Goal: Navigation & Orientation: Find specific page/section

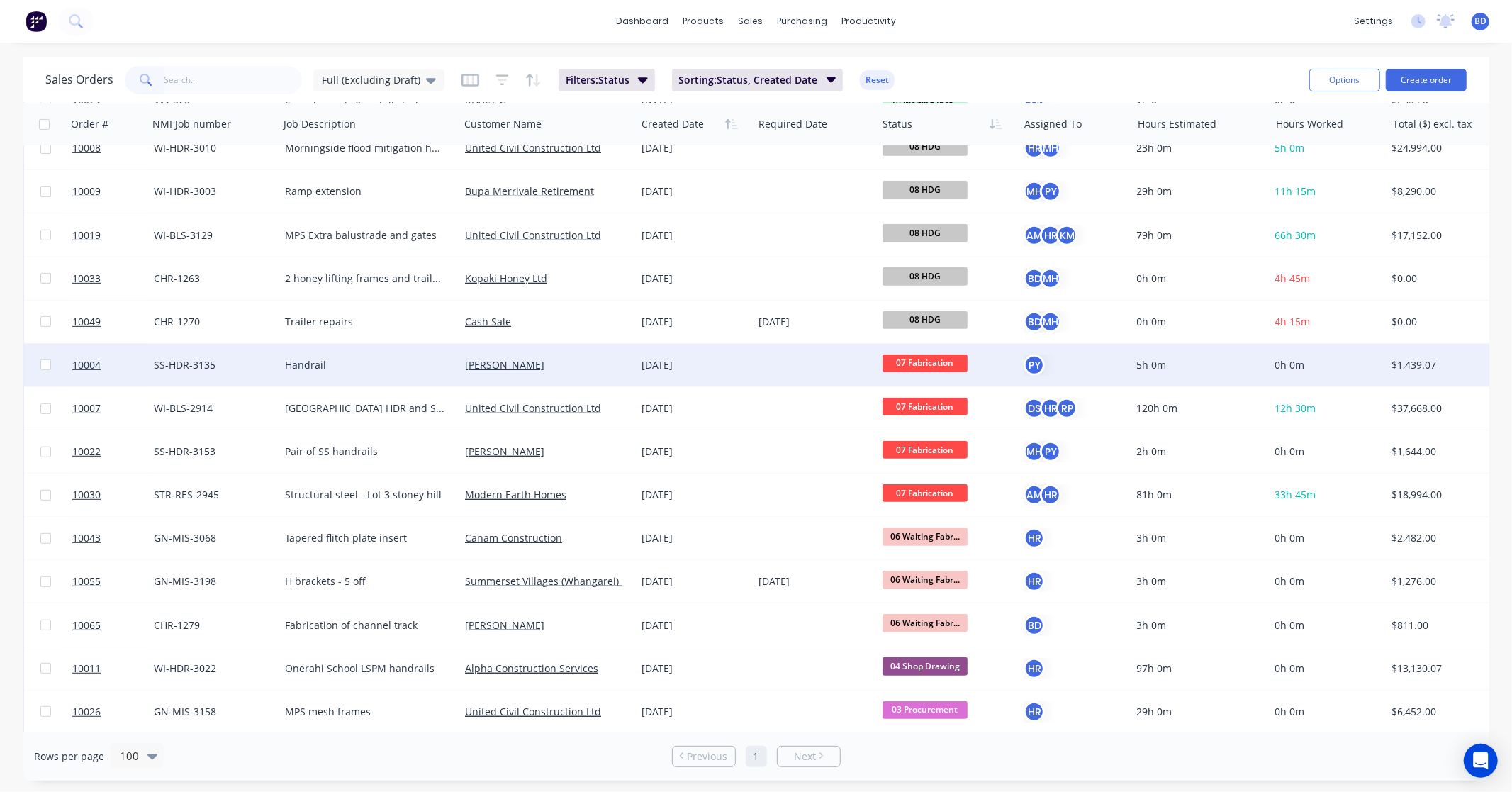
scroll to position [551, 0]
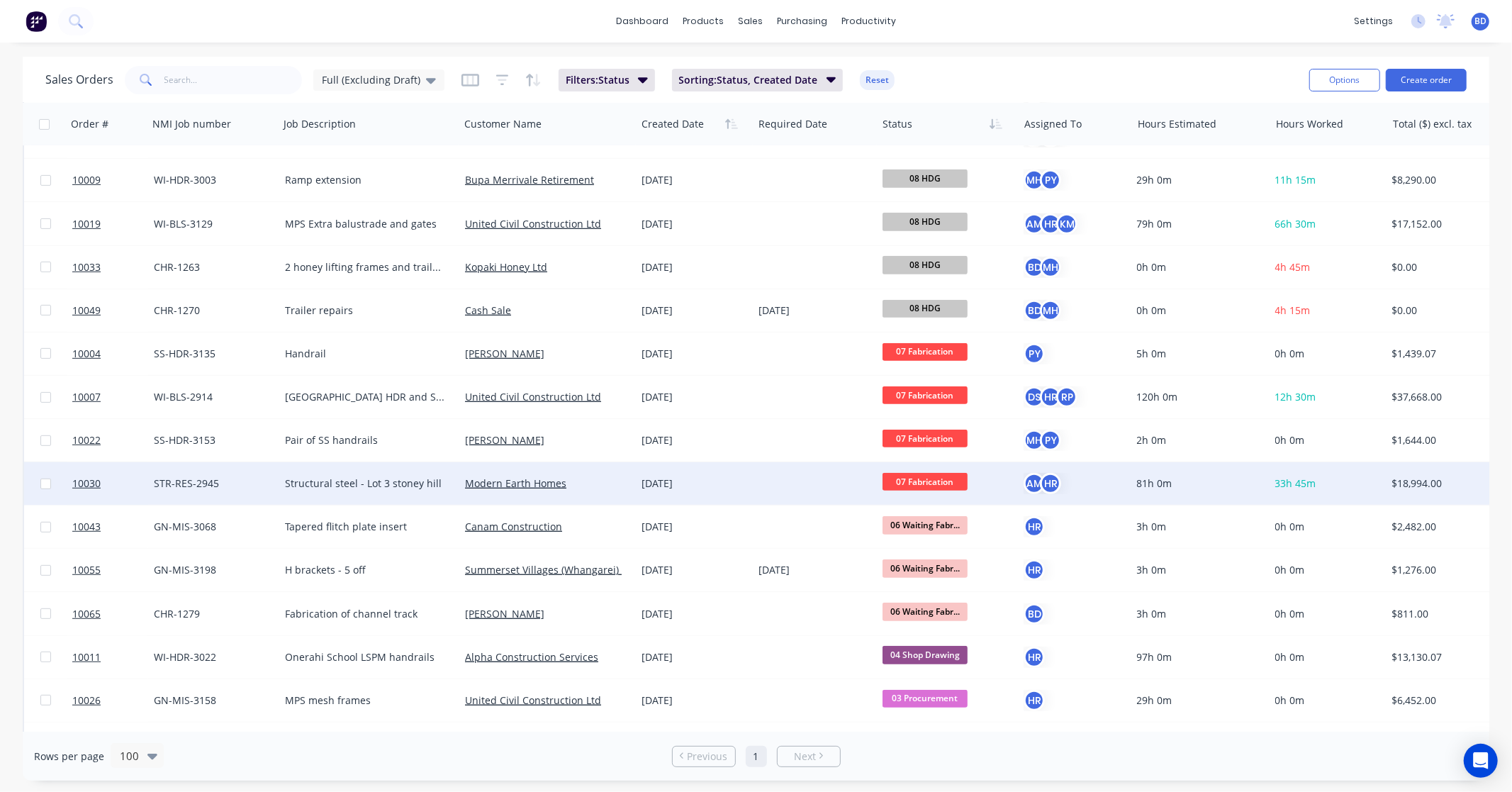
click at [918, 481] on span "07 Fabrication" at bounding box center [925, 482] width 85 height 18
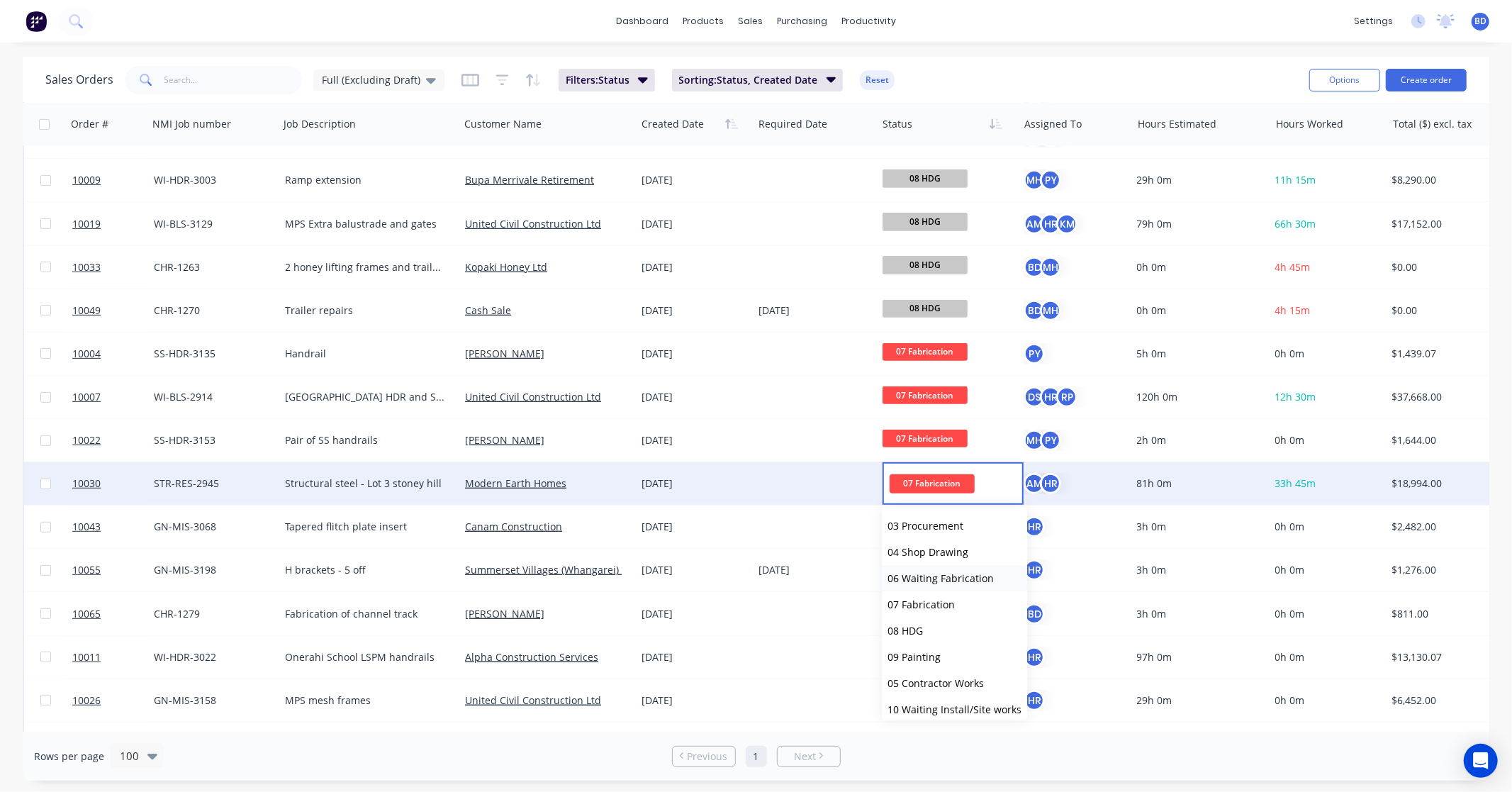
scroll to position [157, 0]
click at [922, 566] on button "09 Painting" at bounding box center [954, 579] width 145 height 26
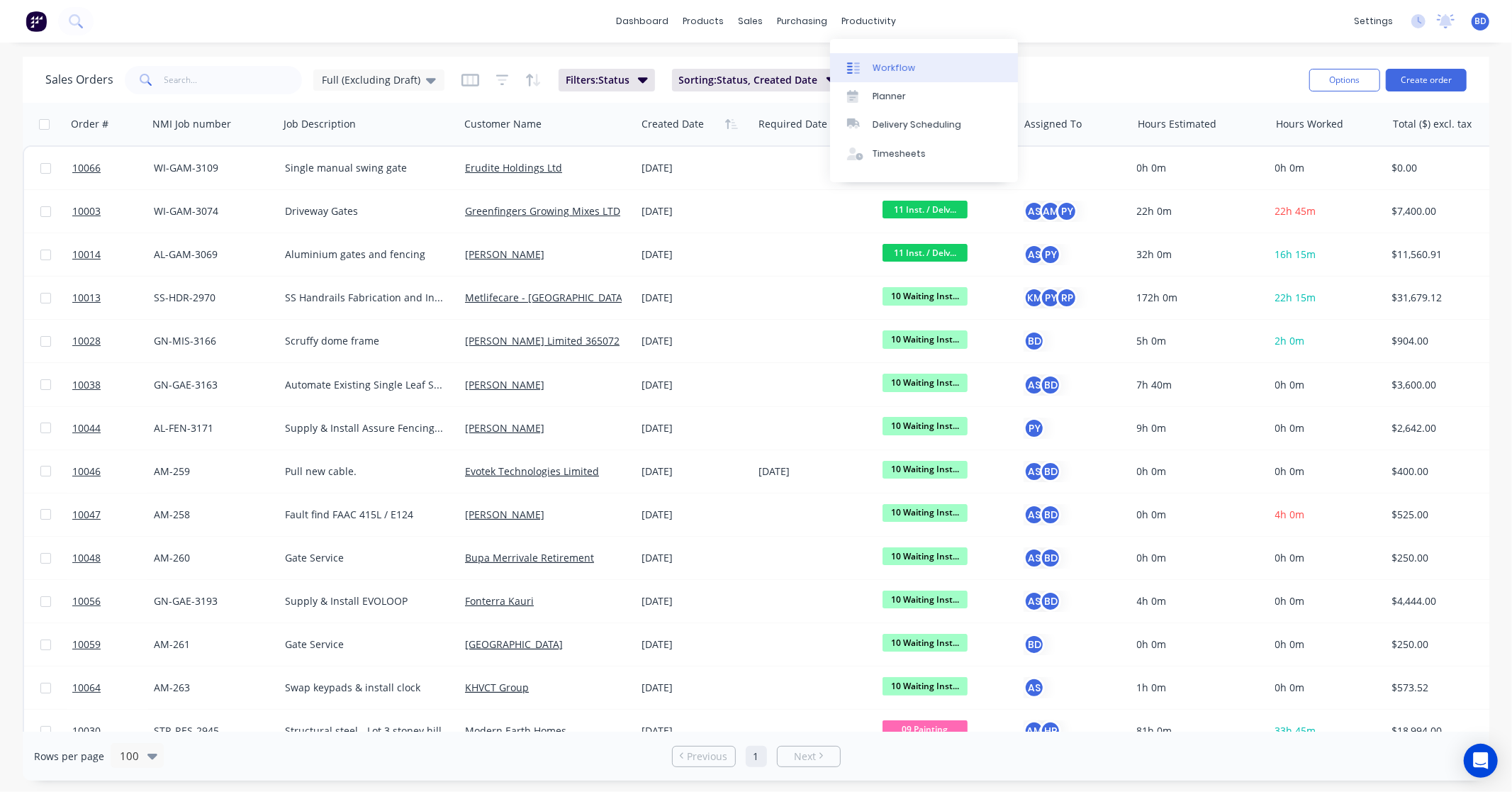
click at [871, 62] on link "Workflow" at bounding box center [923, 67] width 188 height 28
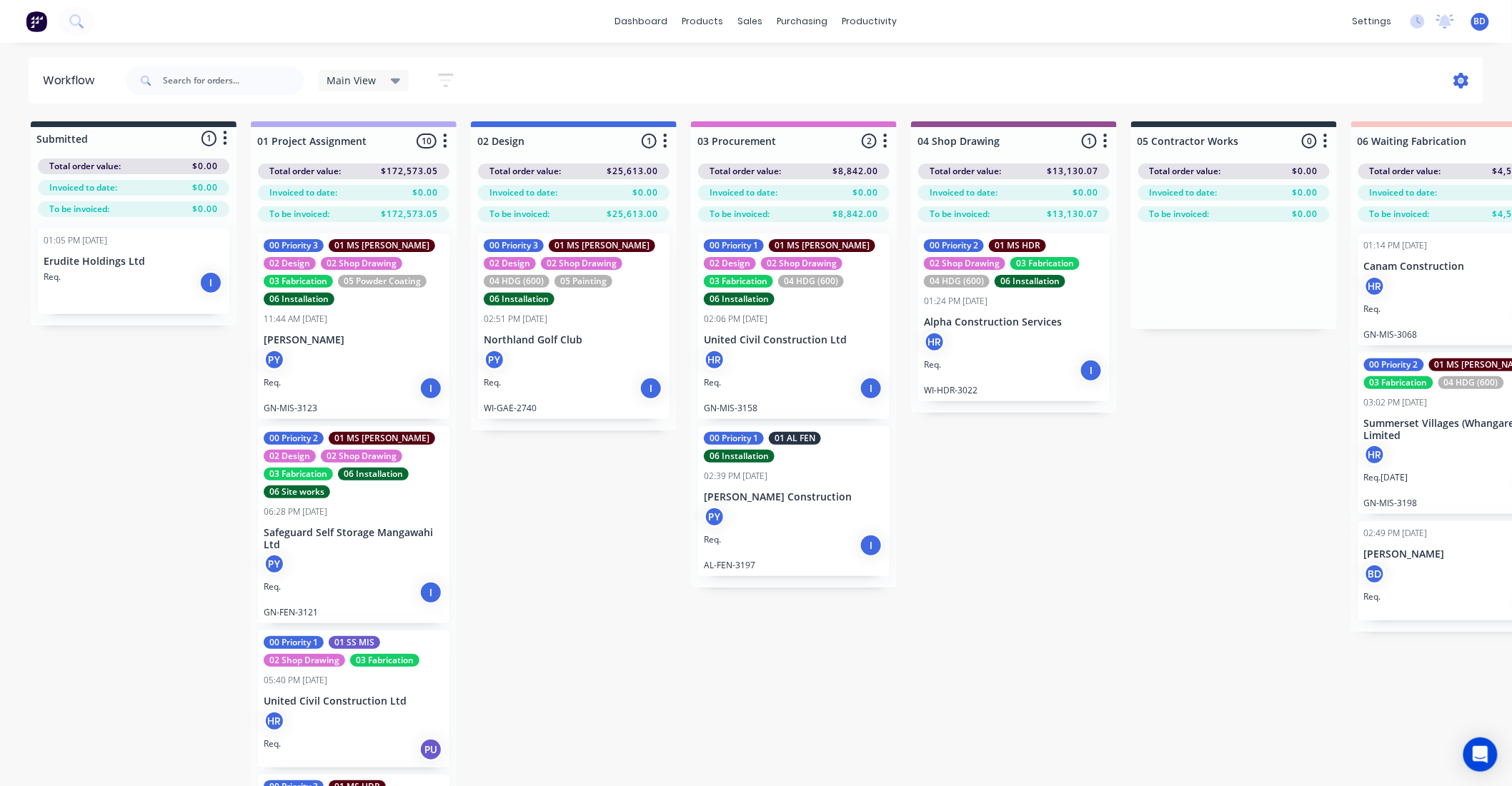
click at [1461, 81] on icon at bounding box center [1461, 80] width 5 height 5
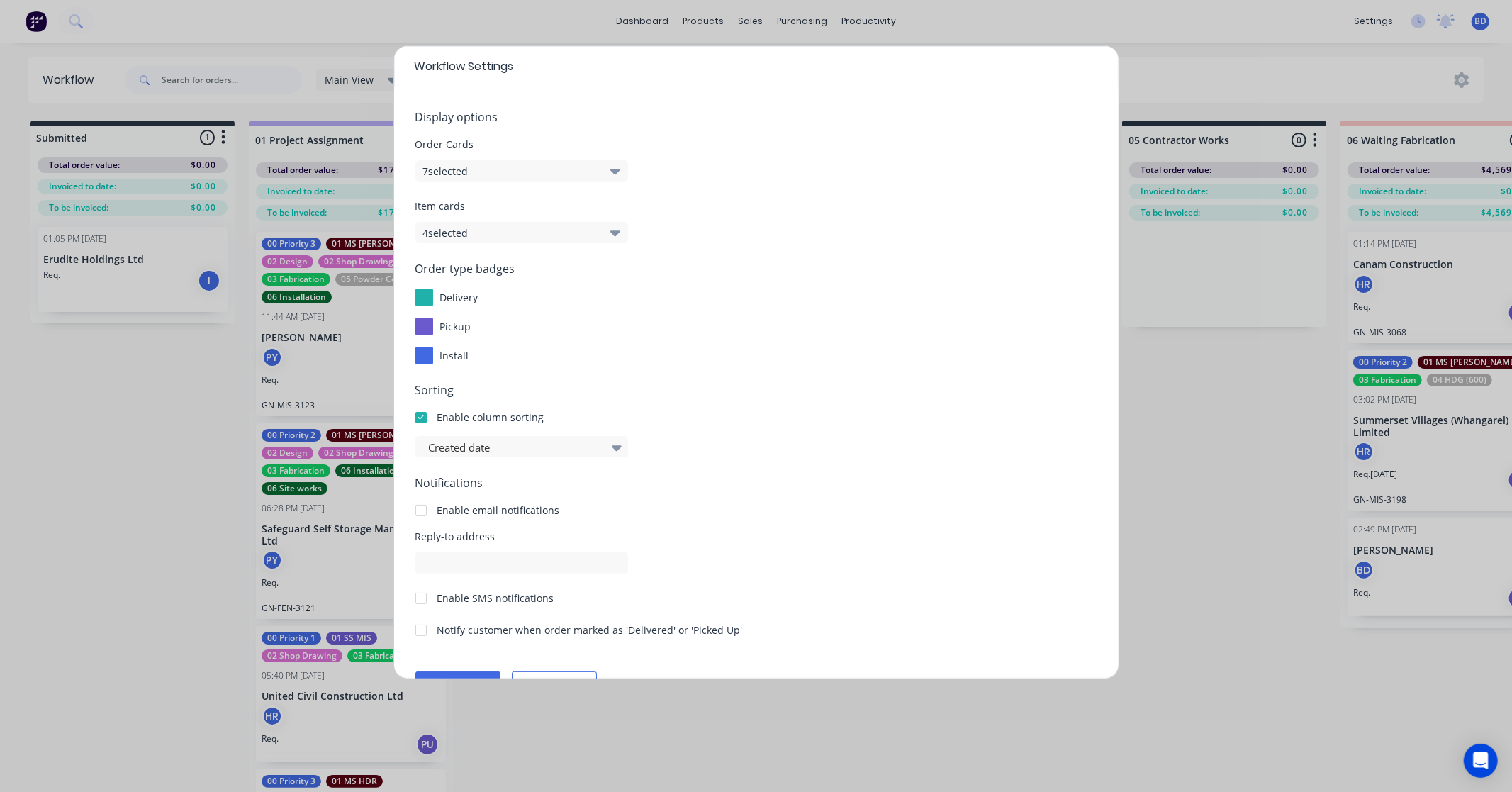
click at [525, 171] on button "7 selected" at bounding box center [521, 170] width 212 height 22
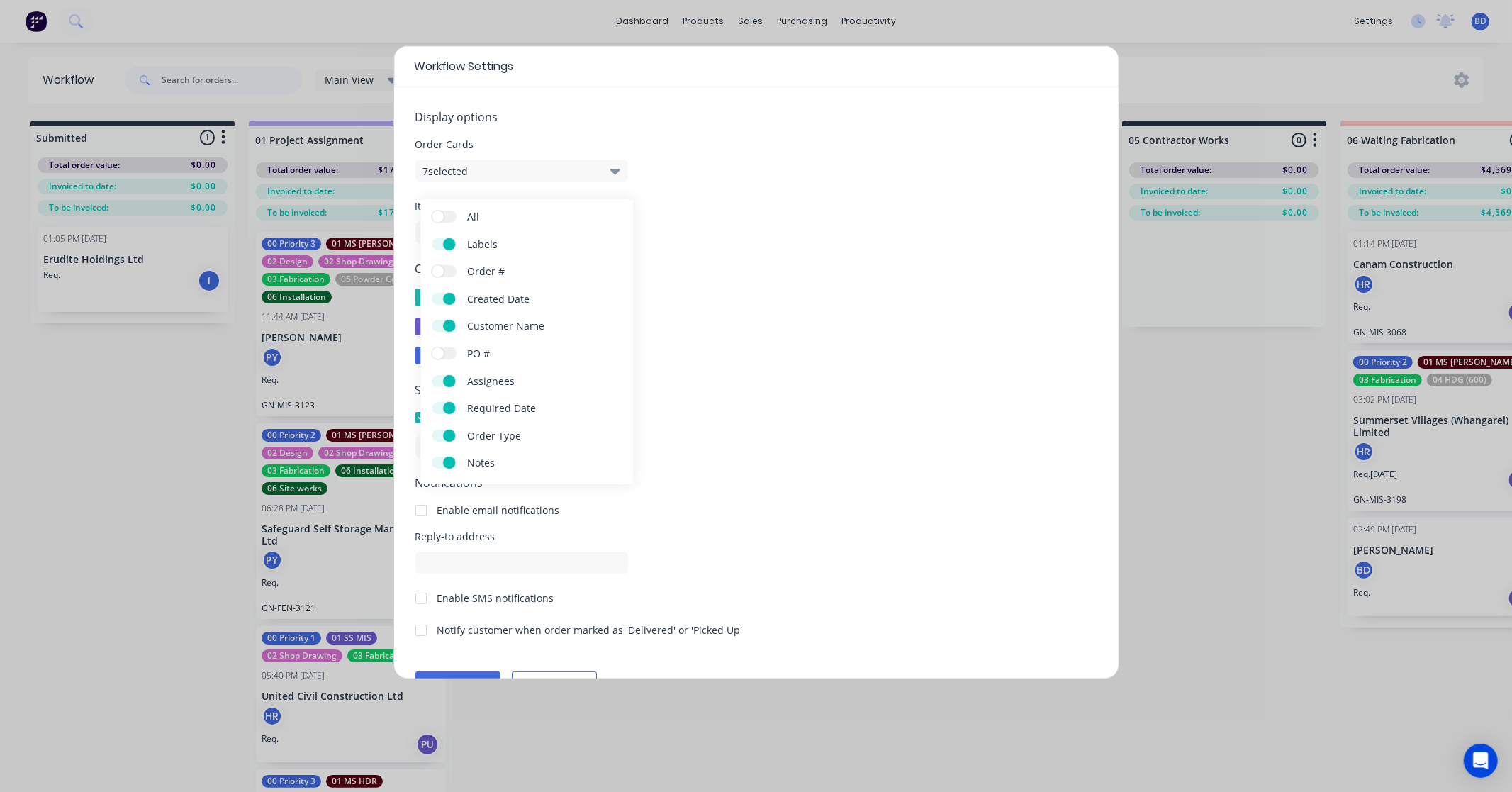
click at [610, 118] on span "Display options" at bounding box center [756, 117] width 682 height 17
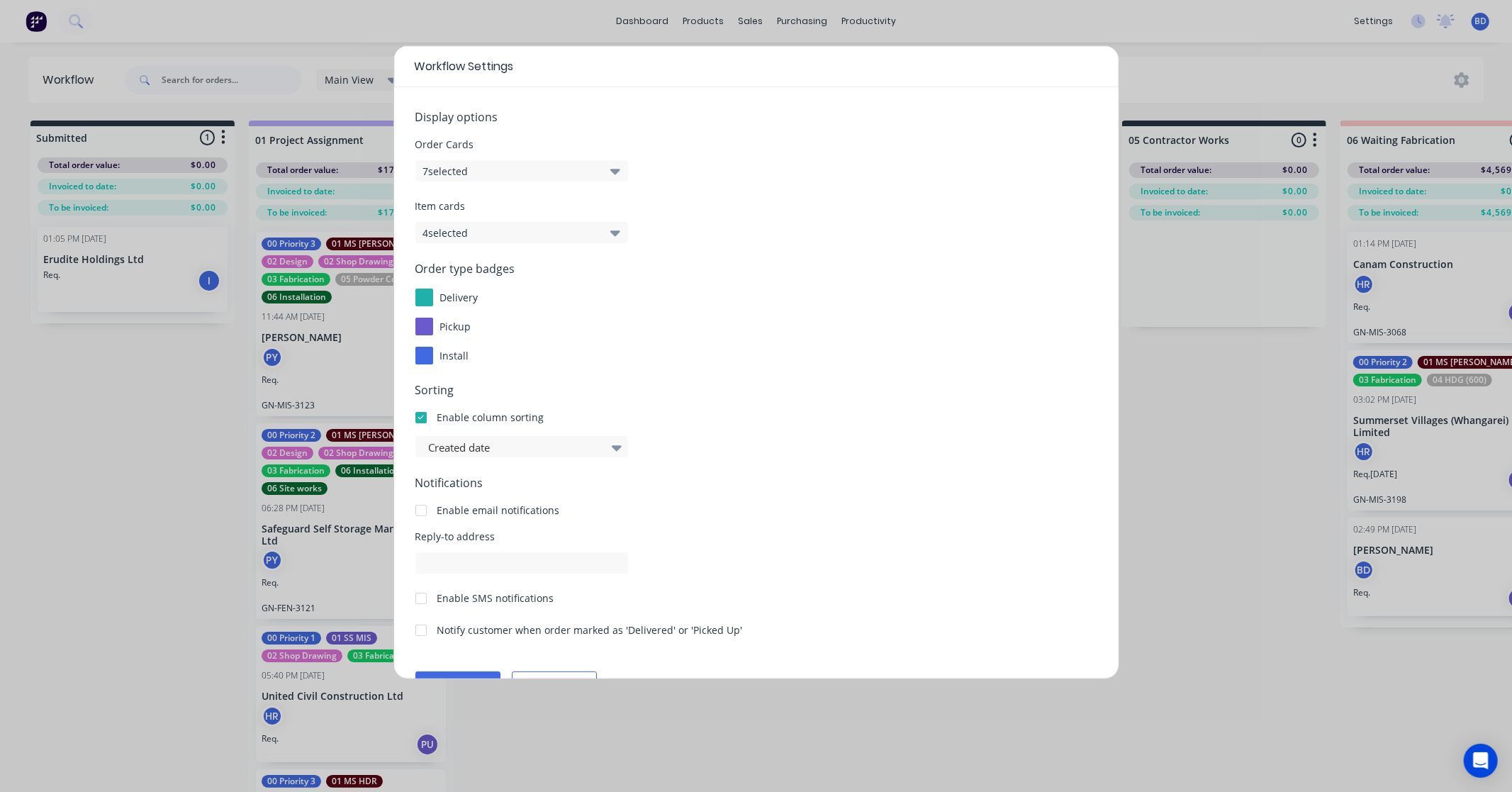
click at [606, 171] on button "7 selected" at bounding box center [521, 170] width 212 height 22
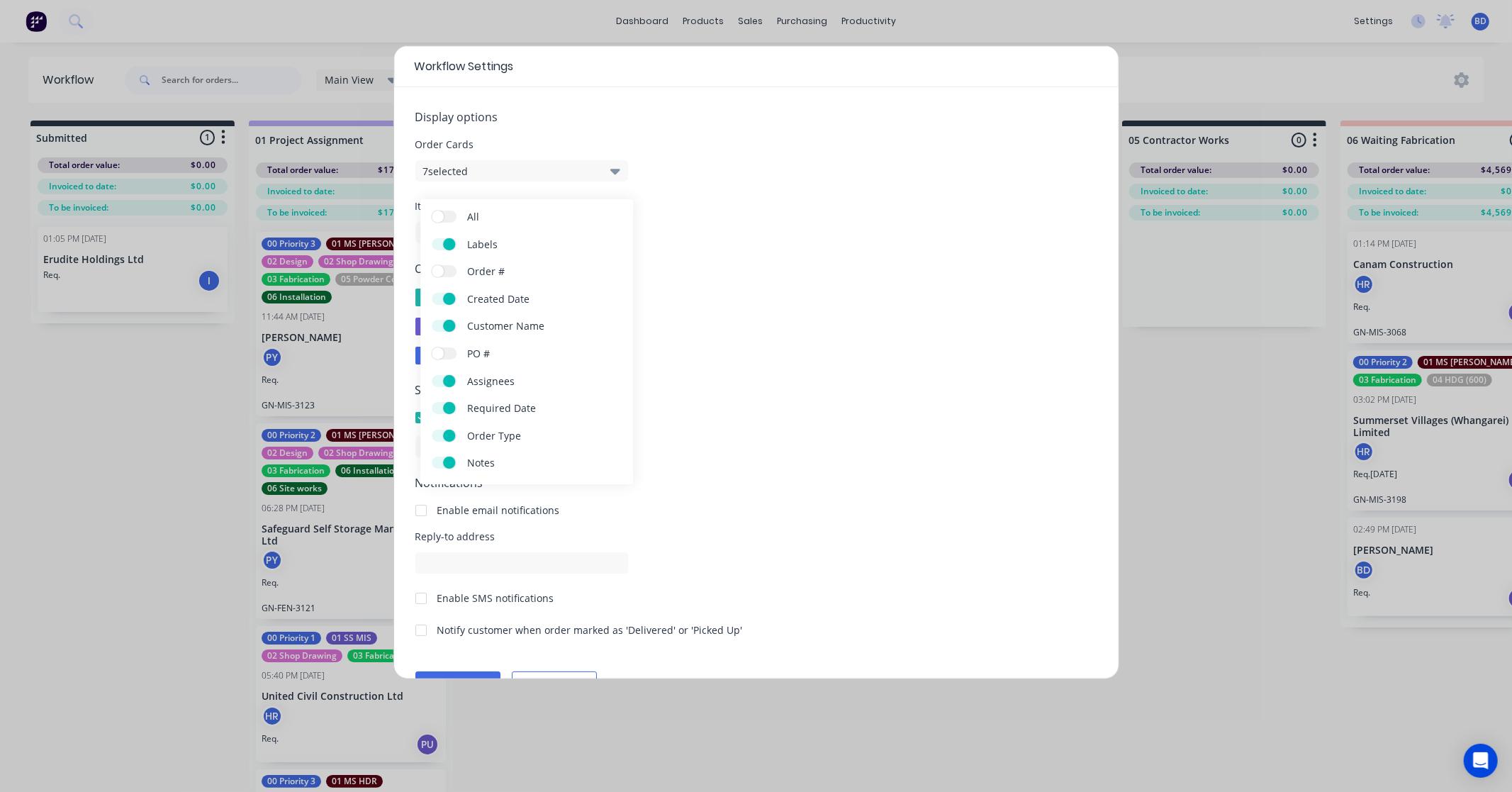
click at [606, 167] on button "7 selected" at bounding box center [521, 170] width 212 height 22
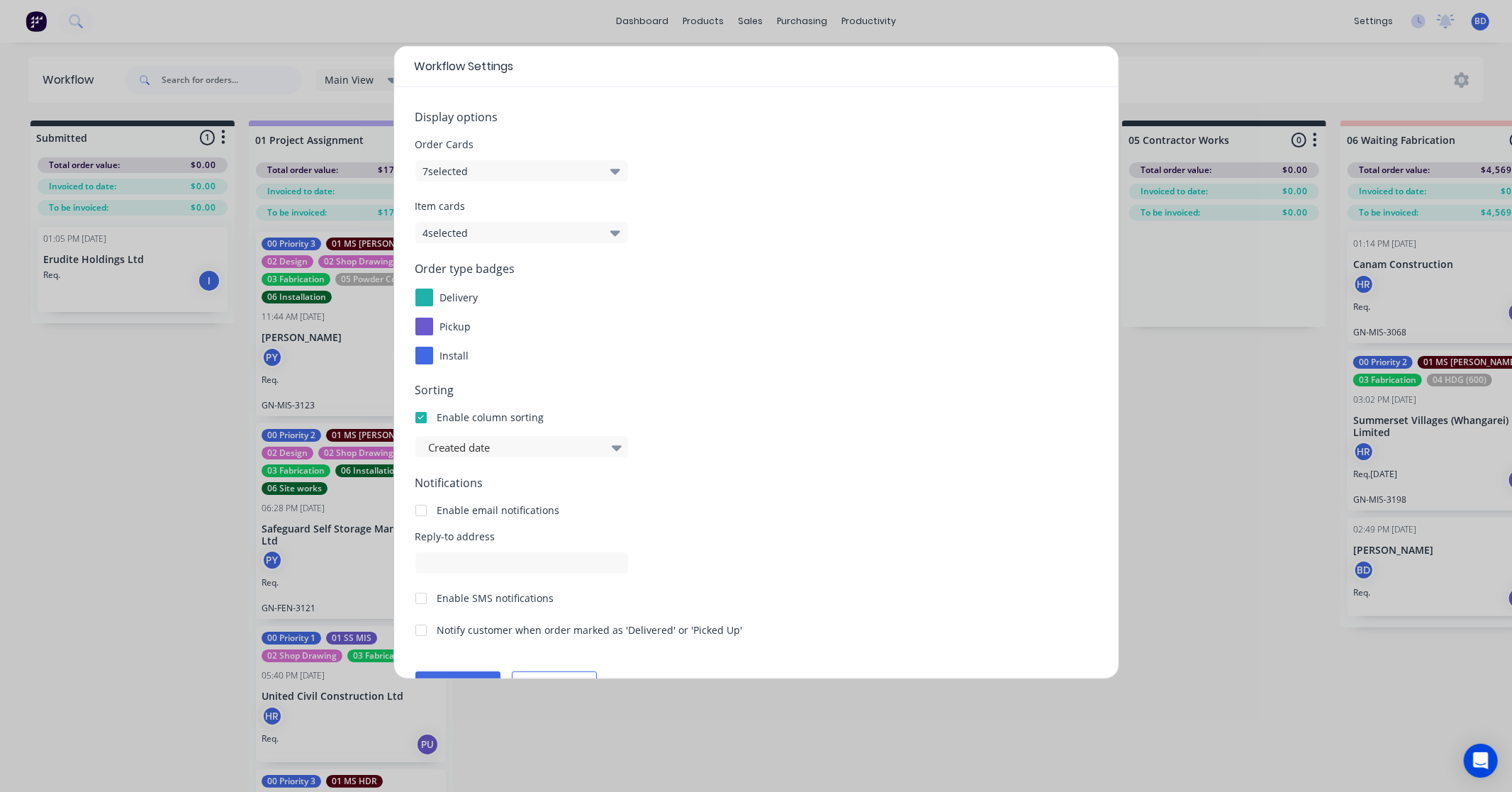
click at [612, 236] on icon "button" at bounding box center [615, 232] width 10 height 16
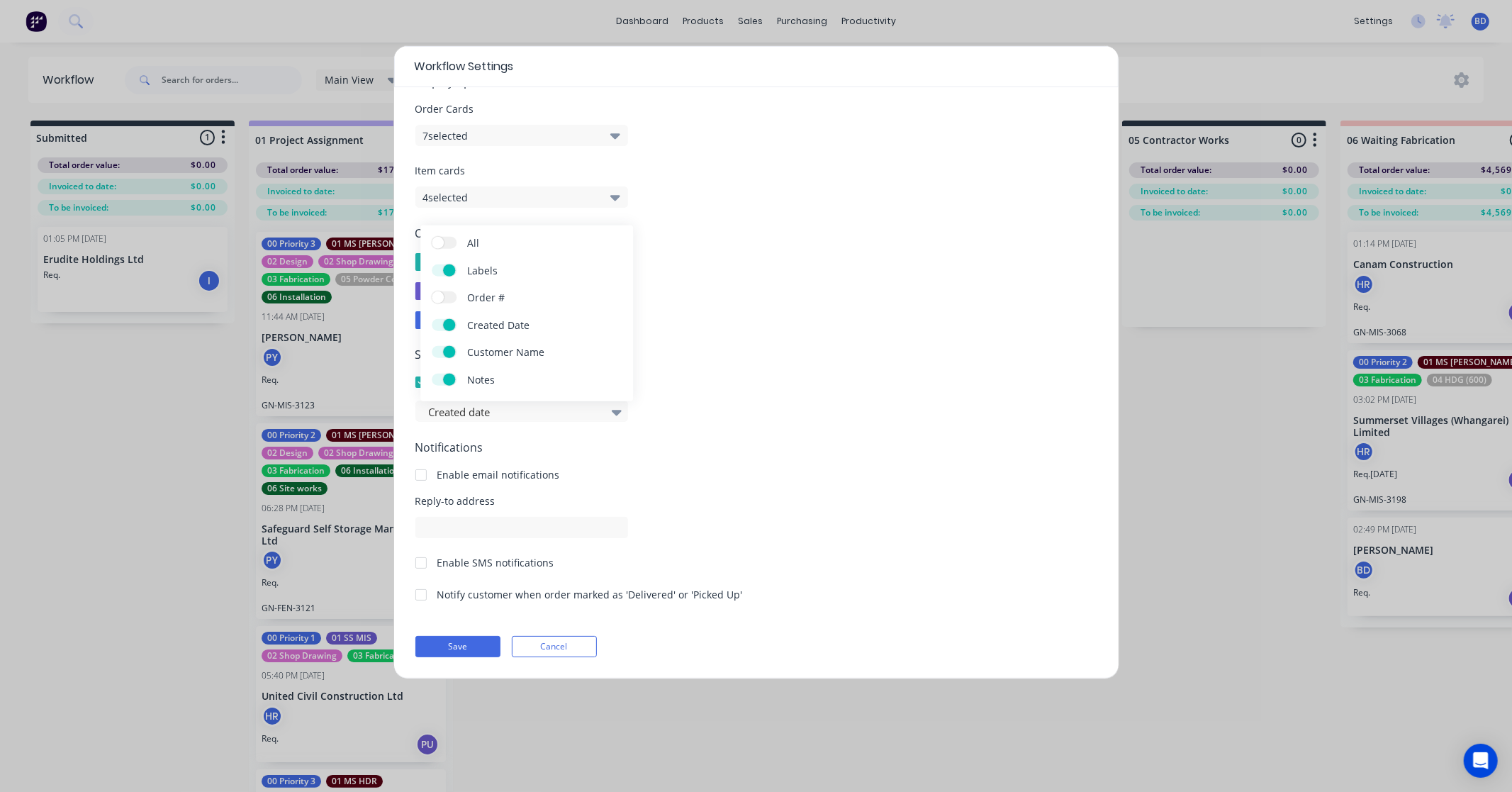
click at [622, 204] on button "4 selected" at bounding box center [521, 196] width 212 height 22
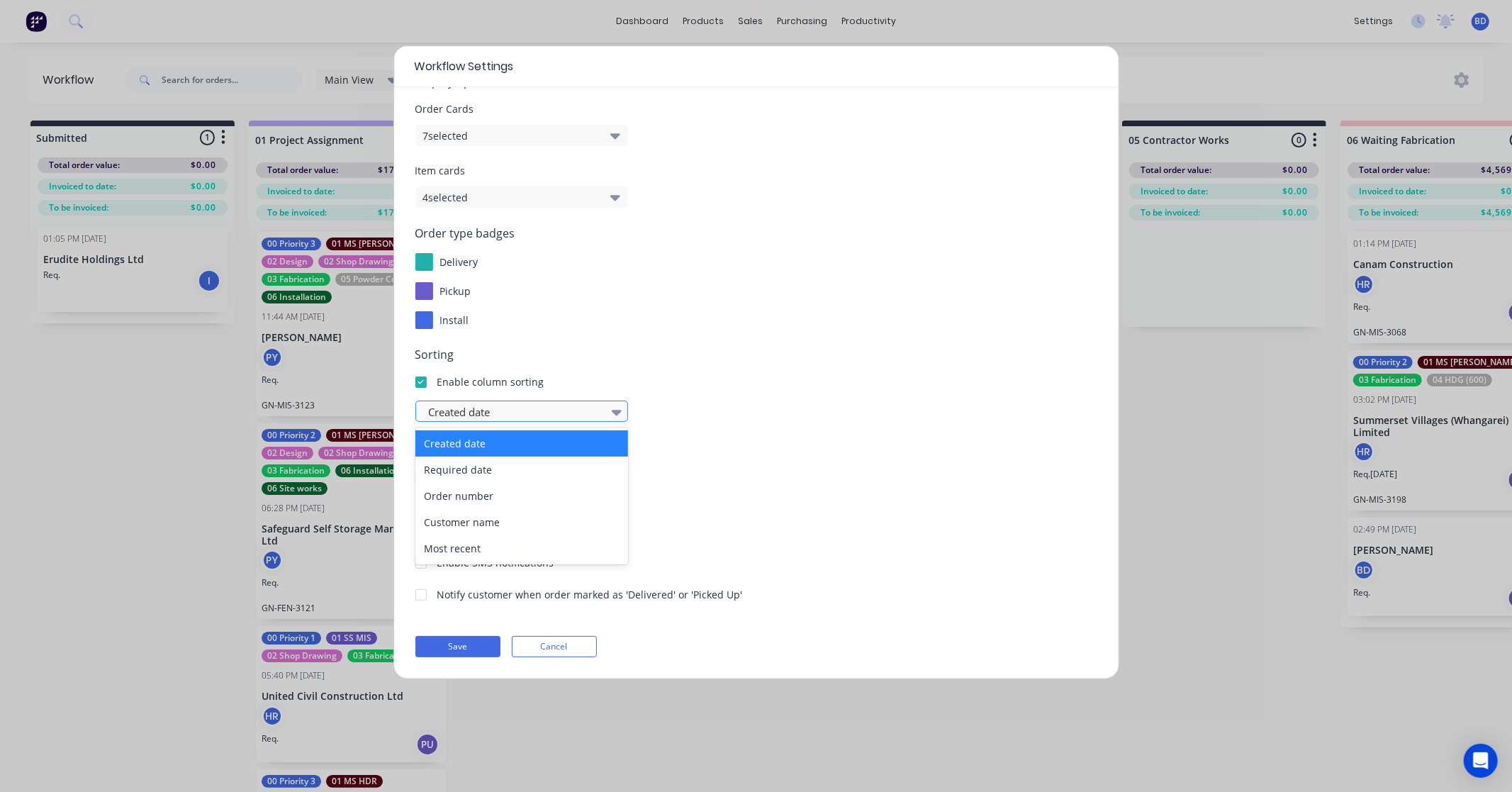
click at [610, 419] on div at bounding box center [616, 411] width 22 height 24
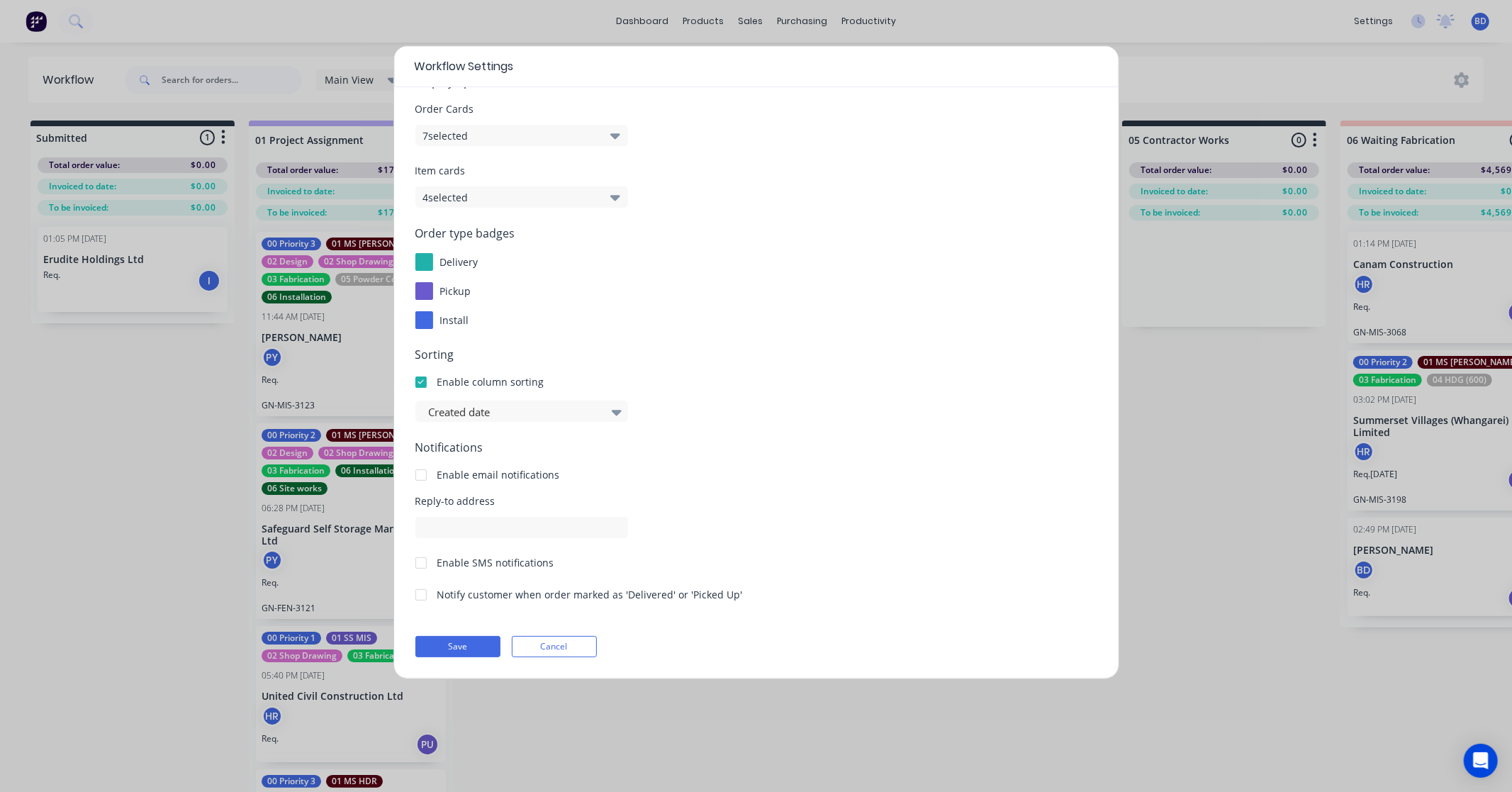
click at [814, 434] on form "Display options Order Cards 7 selected Item cards 4 selected Order type badges …" at bounding box center [756, 365] width 682 height 583
click at [552, 642] on button "Cancel" at bounding box center [554, 646] width 85 height 22
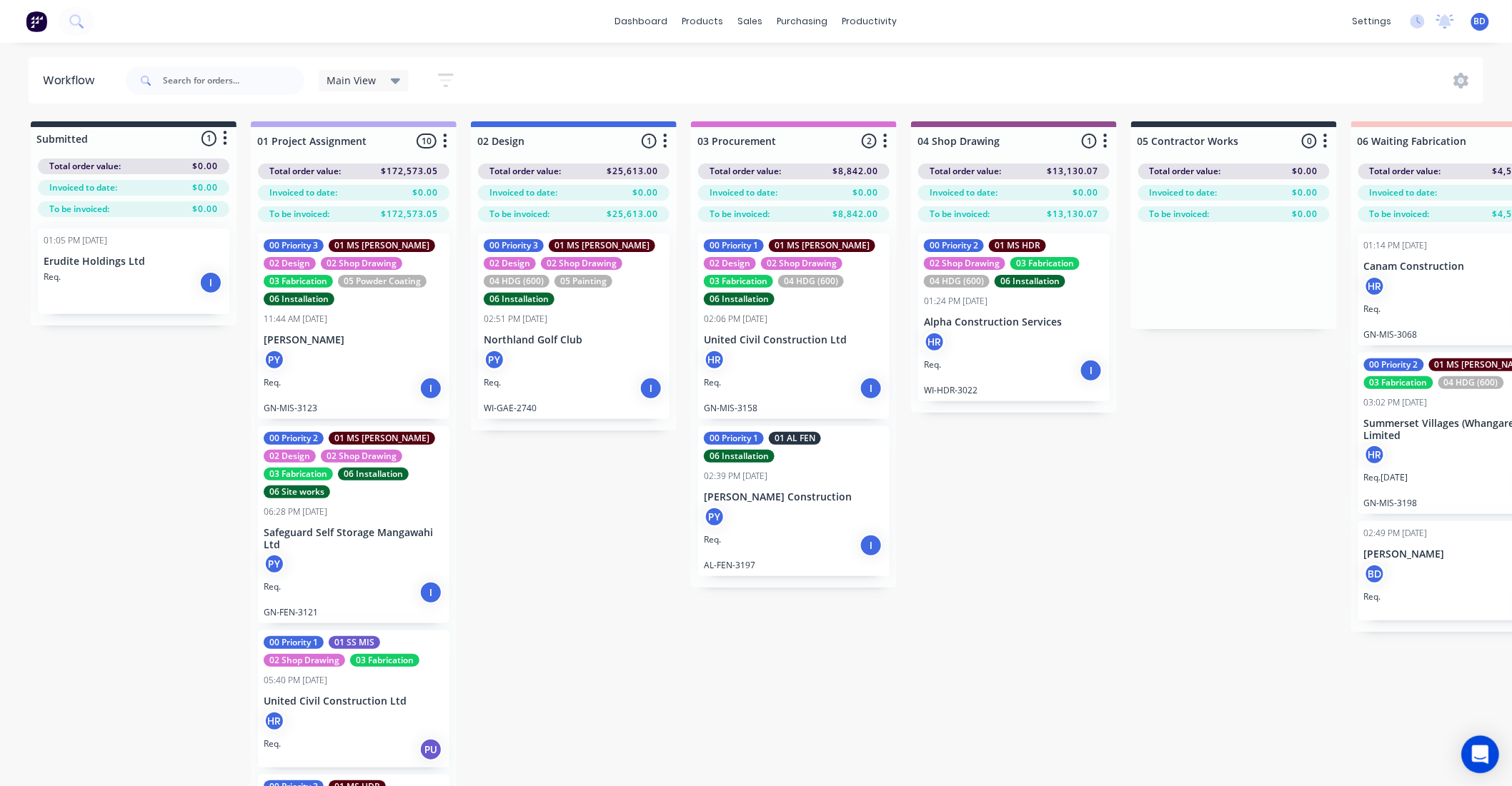
click at [1472, 753] on icon "Open Intercom Messenger" at bounding box center [1480, 755] width 19 height 19
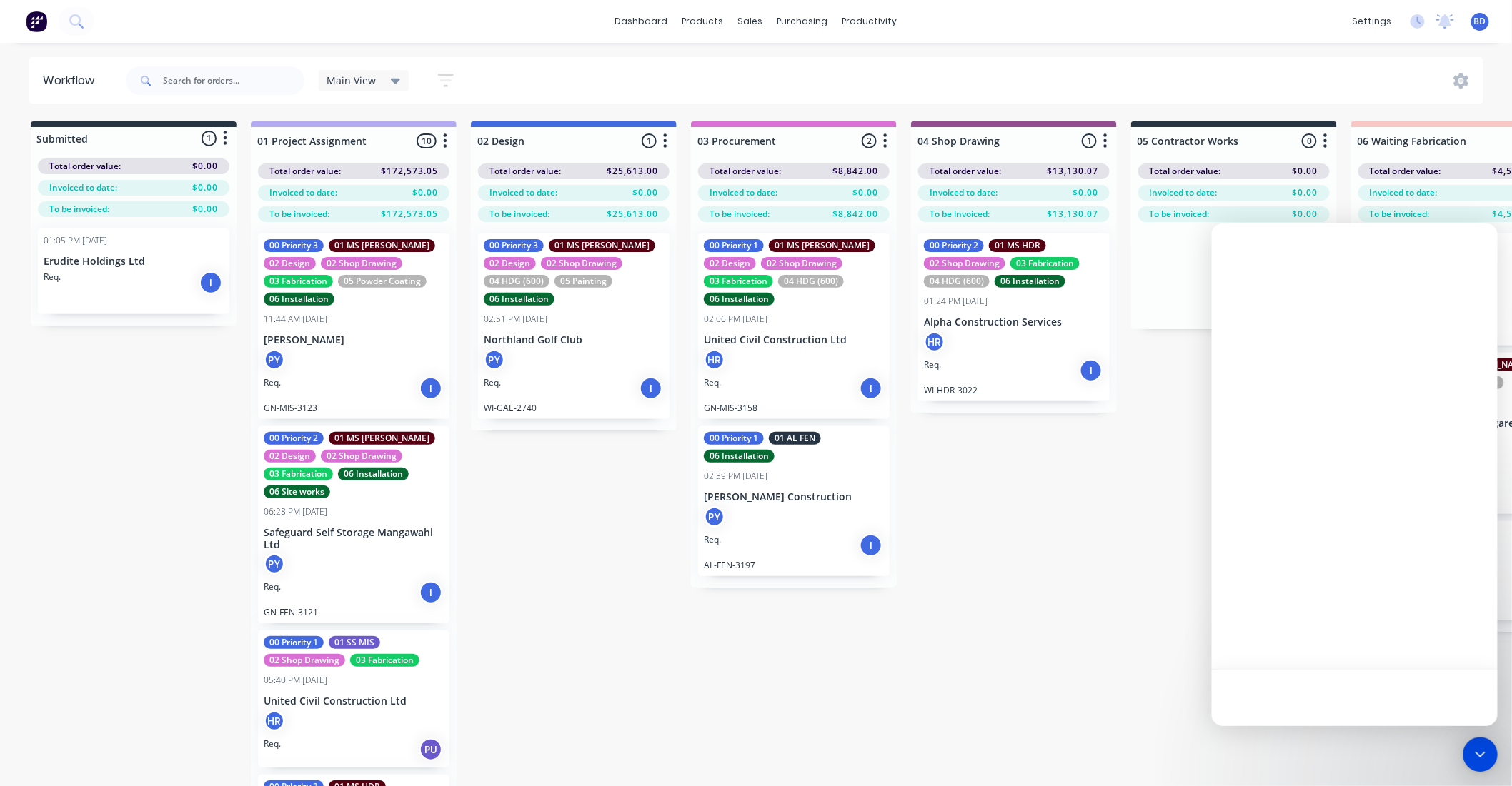
scroll to position [0, 0]
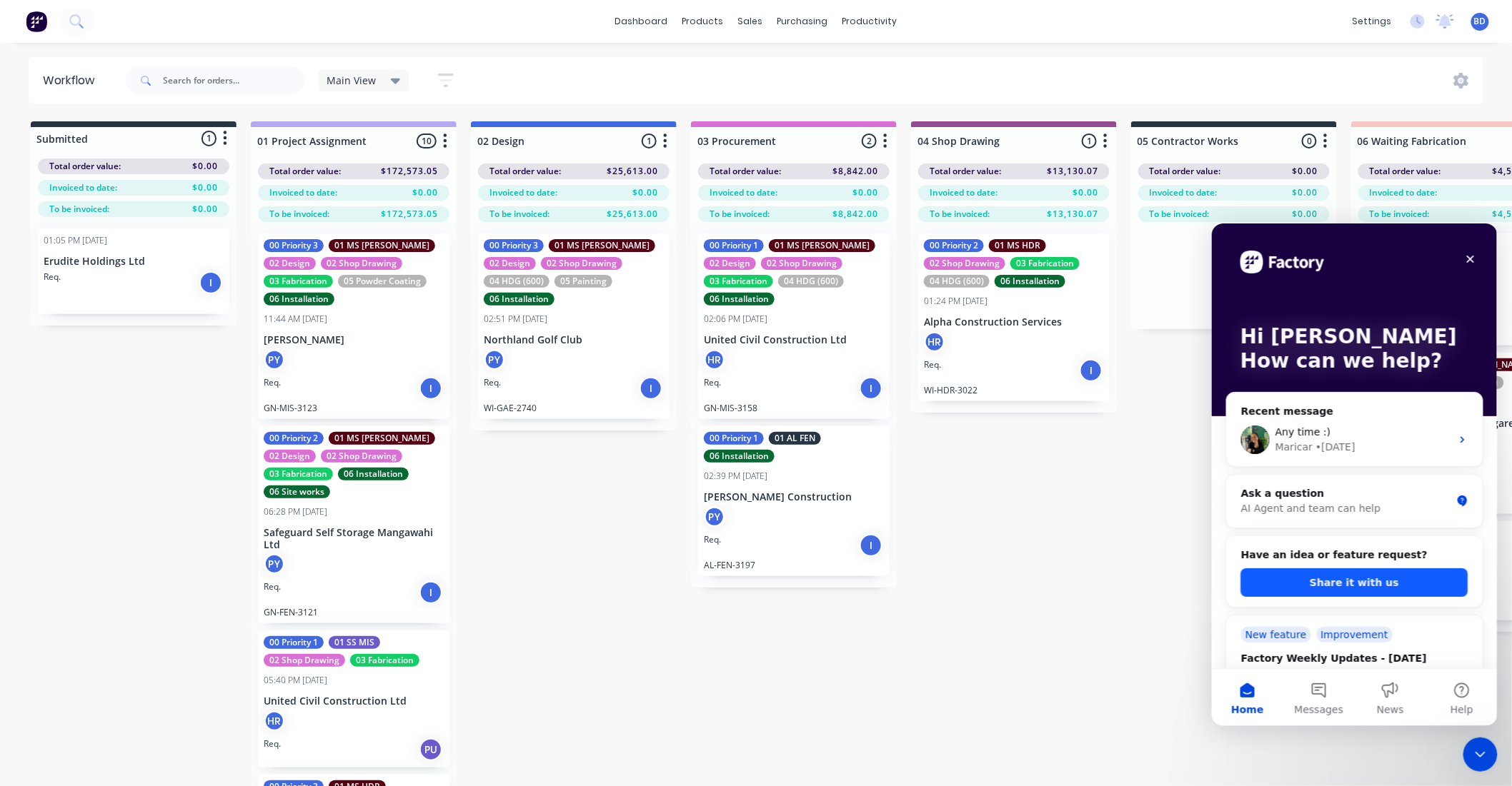
click at [1376, 581] on button "Share it with us" at bounding box center [1354, 582] width 227 height 28
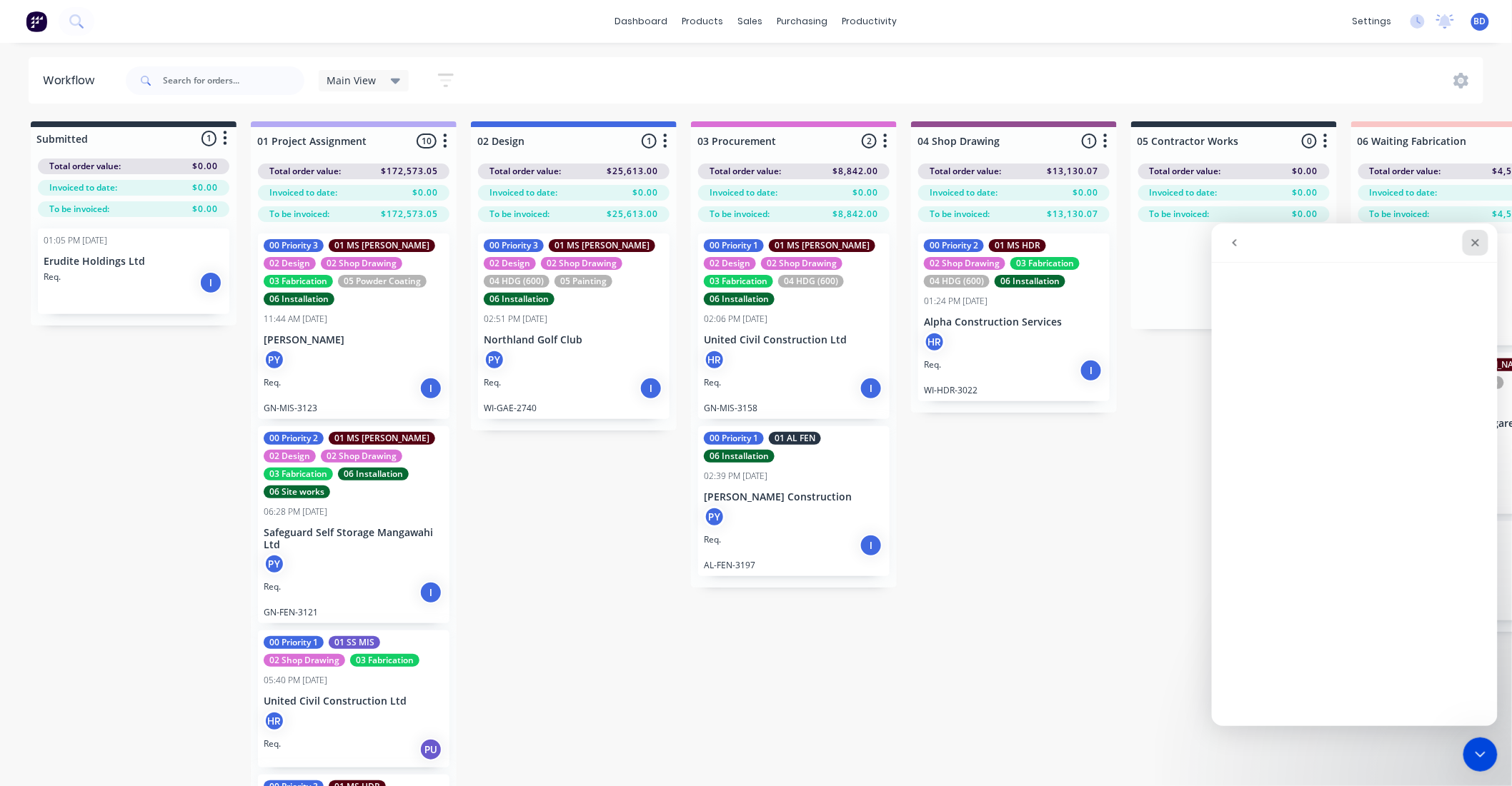
click at [1477, 240] on icon "Close" at bounding box center [1474, 242] width 11 height 11
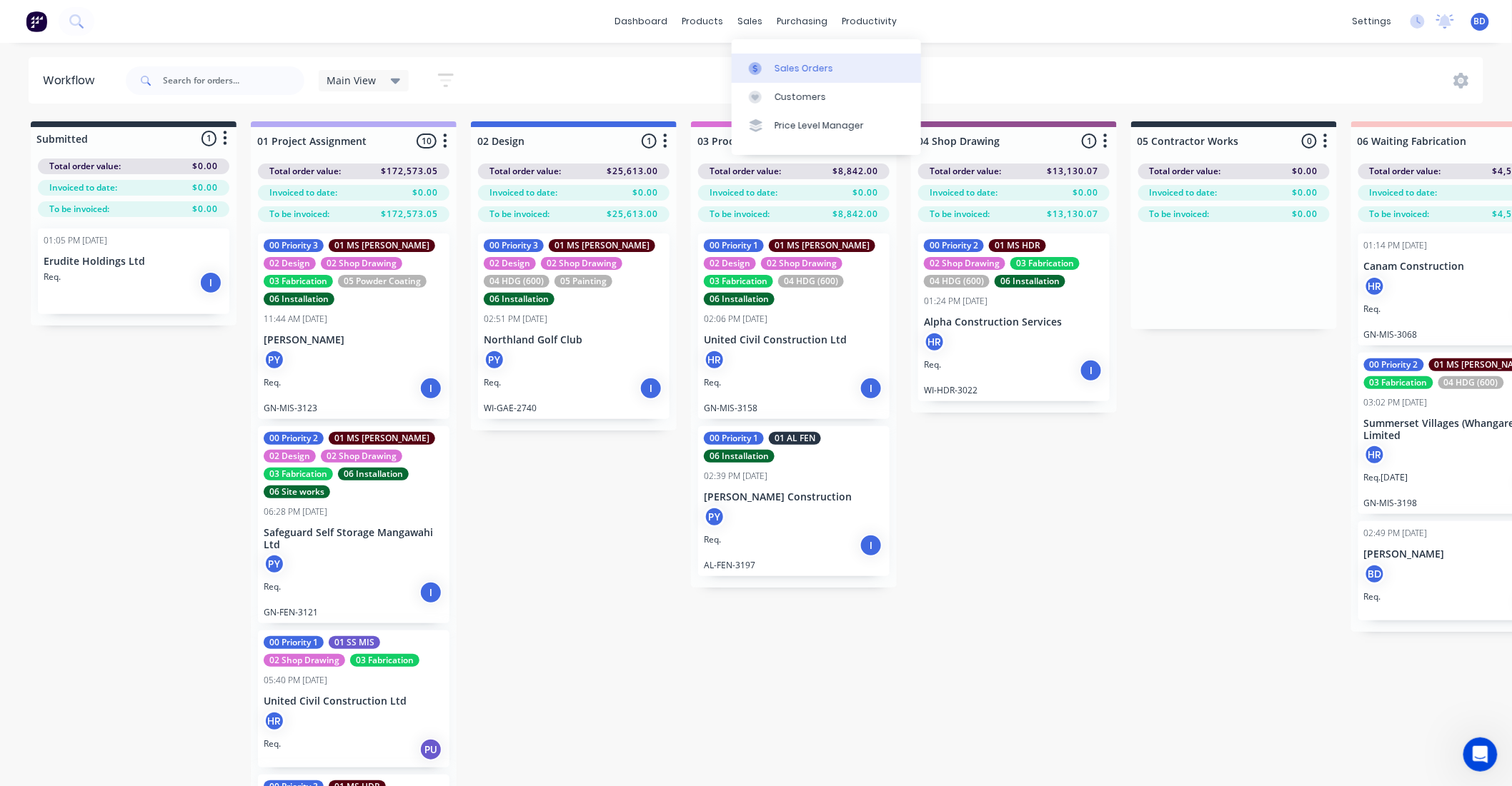
click at [765, 55] on link "Sales Orders" at bounding box center [826, 68] width 189 height 28
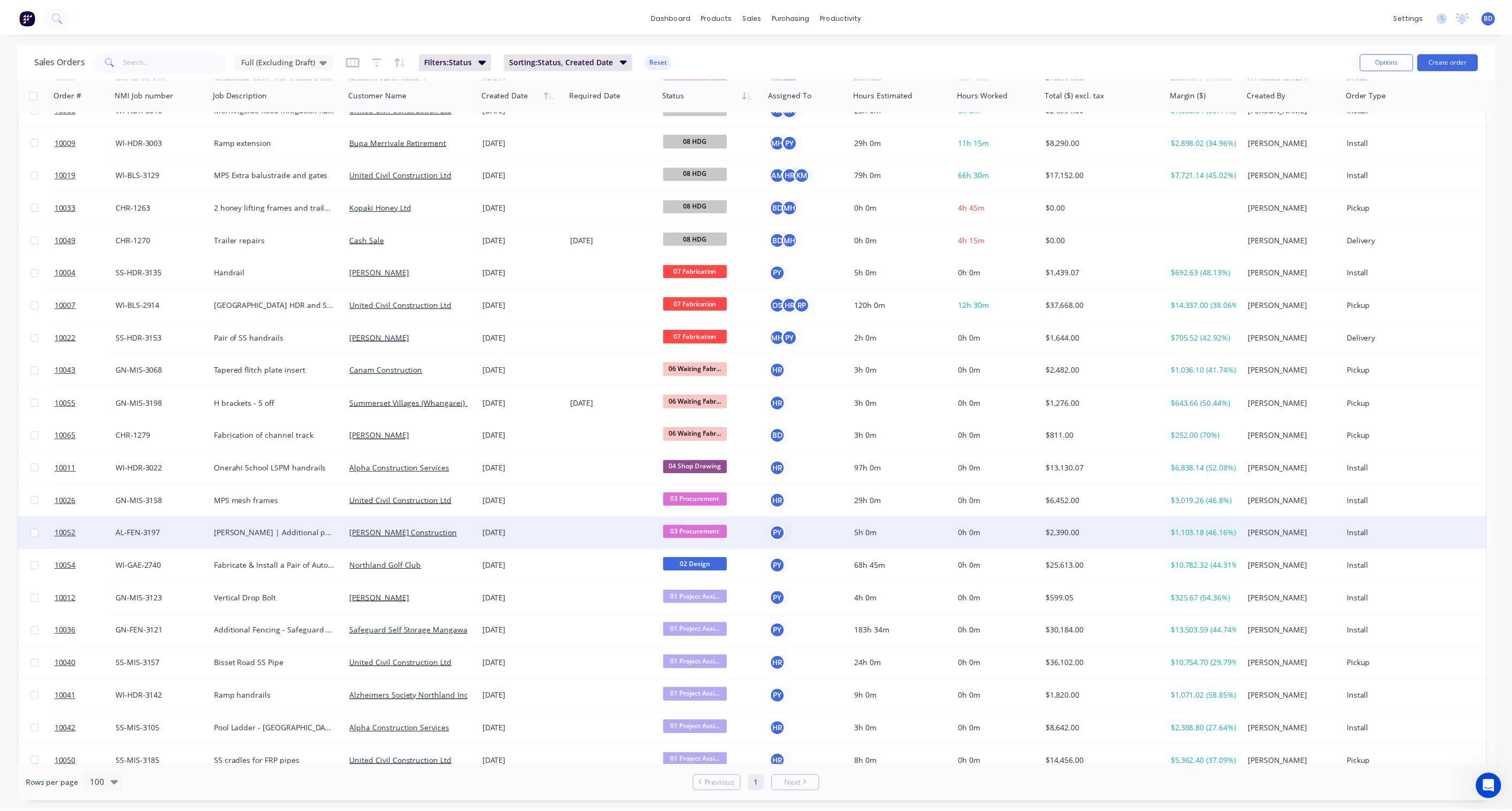
scroll to position [617, 0]
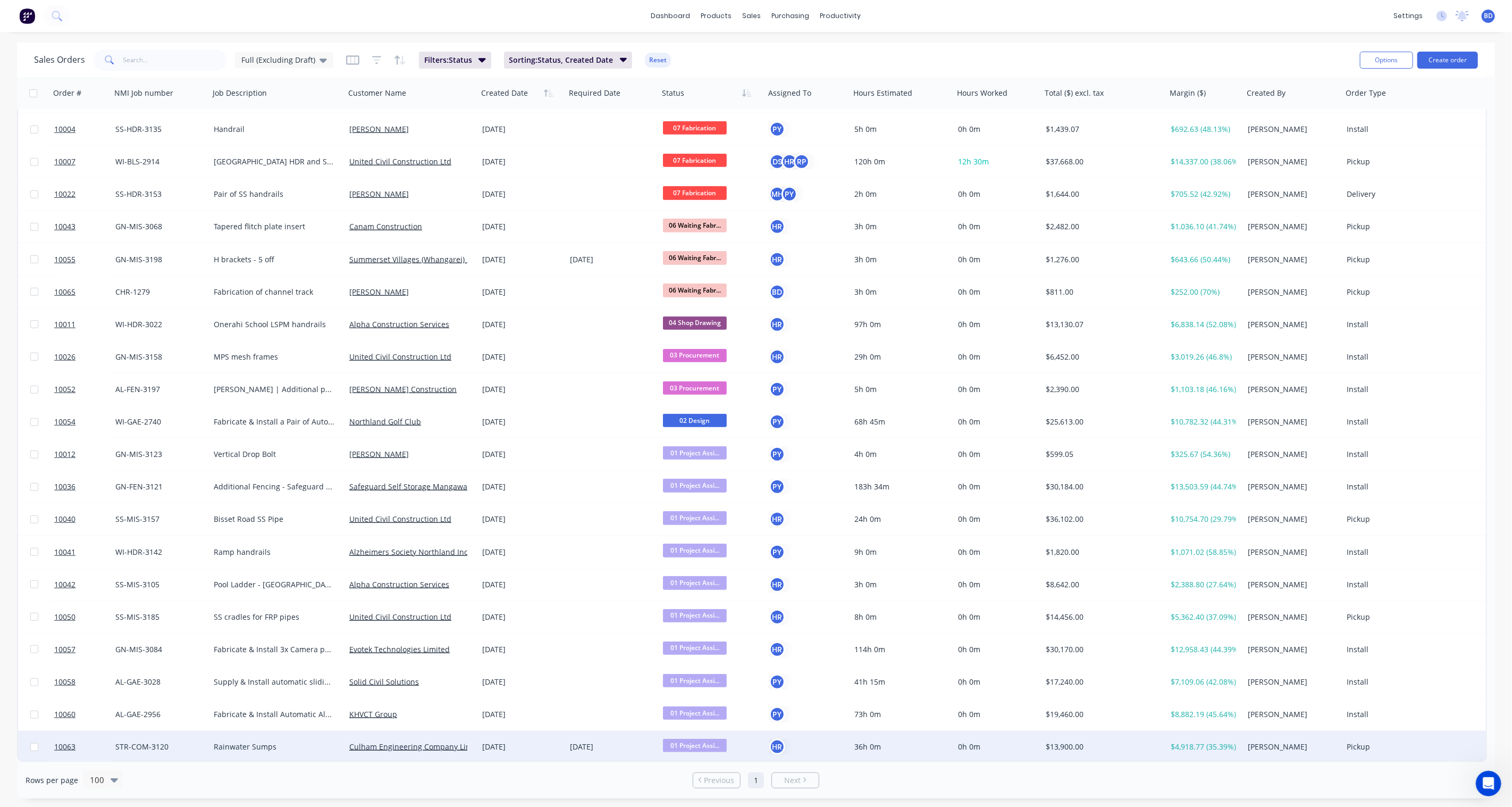
click at [687, 594] on span "01 Project Assi..." at bounding box center [695, 745] width 64 height 13
click at [714, 594] on span "06 Waiting Fabrication" at bounding box center [707, 681] width 80 height 10
click at [67, 594] on span "10063" at bounding box center [65, 746] width 21 height 11
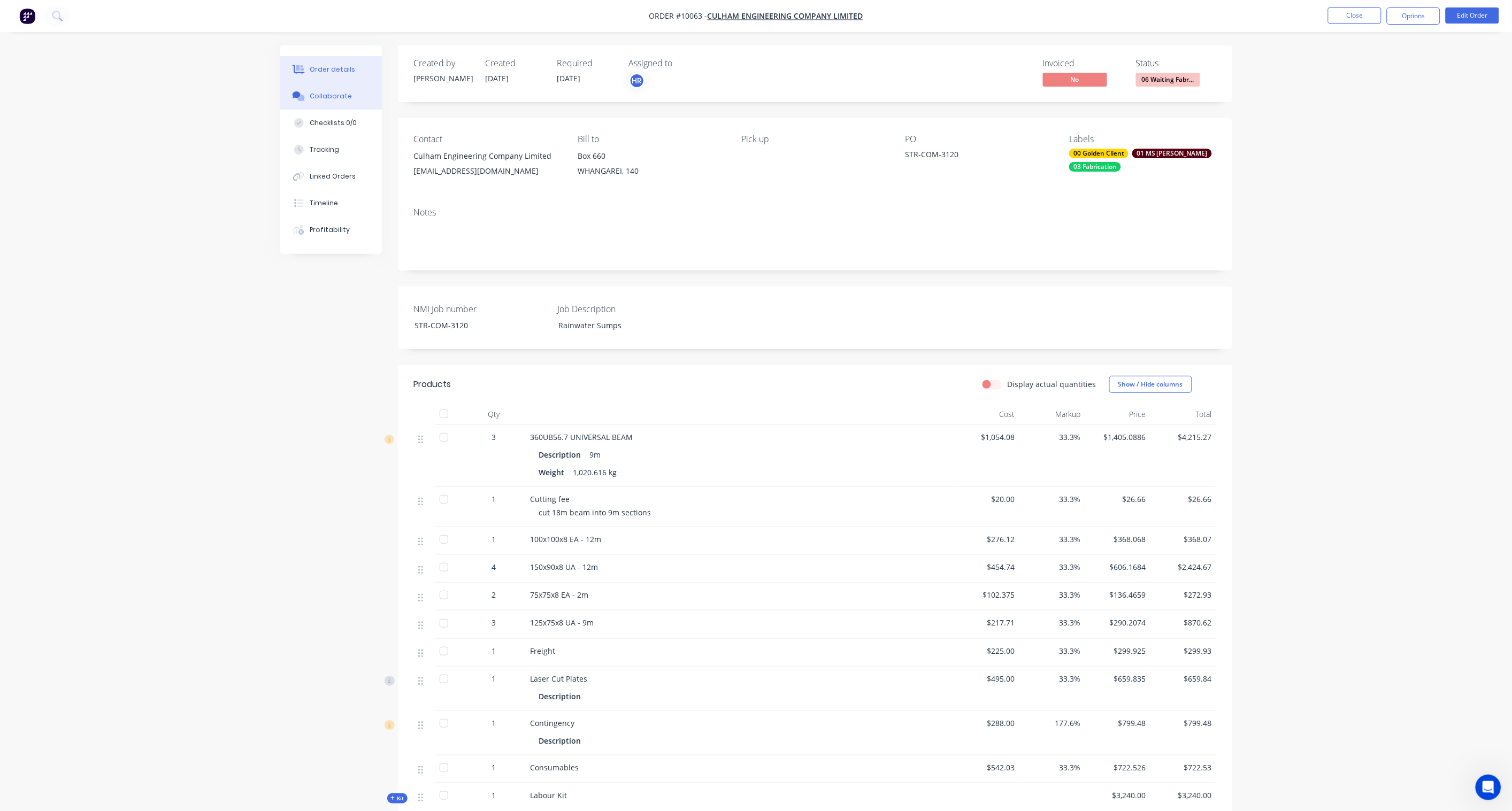
click at [328, 93] on div "Collaborate" at bounding box center [331, 97] width 42 height 10
